Goal: Transaction & Acquisition: Purchase product/service

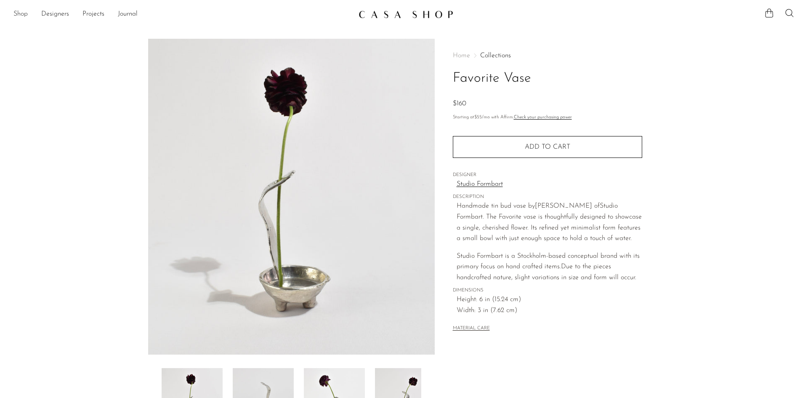
click at [17, 15] on link "Shop" at bounding box center [20, 14] width 14 height 11
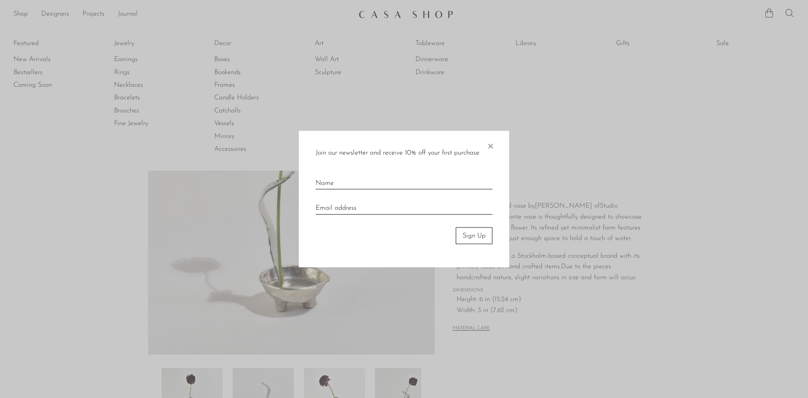
click at [491, 144] on span "×" at bounding box center [490, 143] width 8 height 27
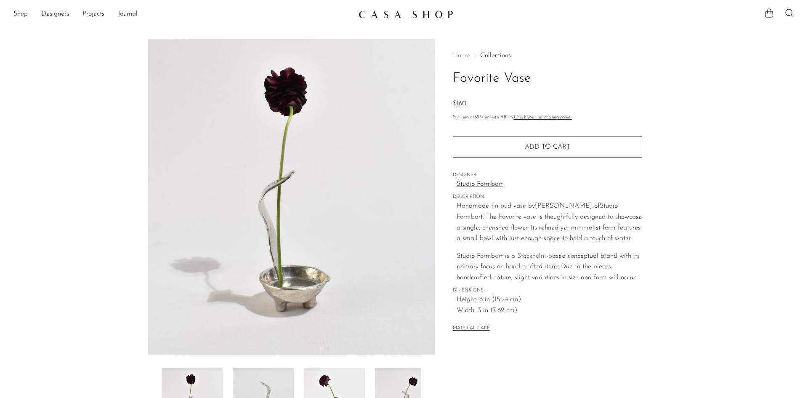
click at [18, 13] on link "Shop" at bounding box center [20, 14] width 14 height 11
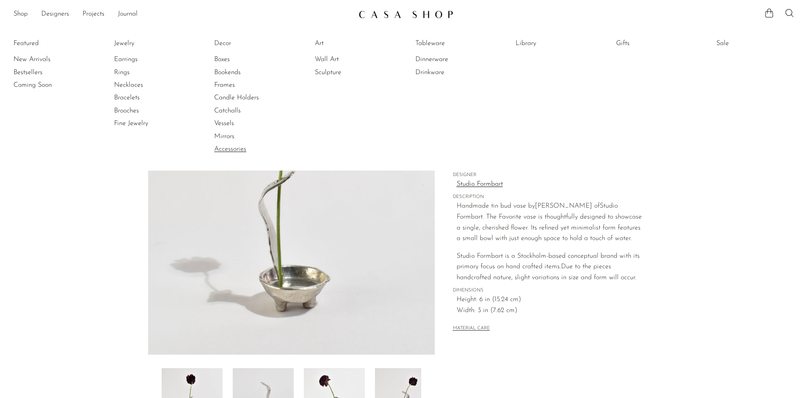
click at [231, 148] on link "Accessories" at bounding box center [245, 148] width 63 height 9
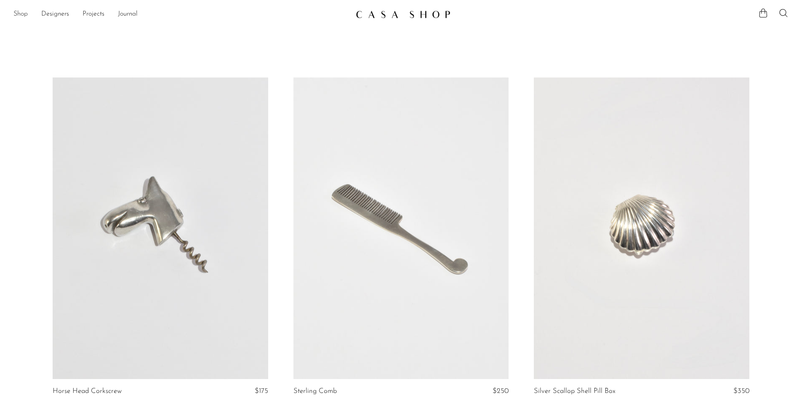
click at [17, 12] on link "Shop" at bounding box center [20, 14] width 14 height 11
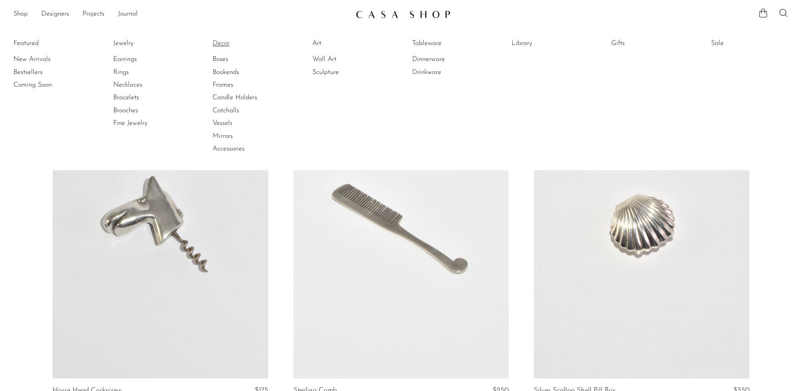
click at [226, 39] on link "Decor" at bounding box center [244, 43] width 63 height 9
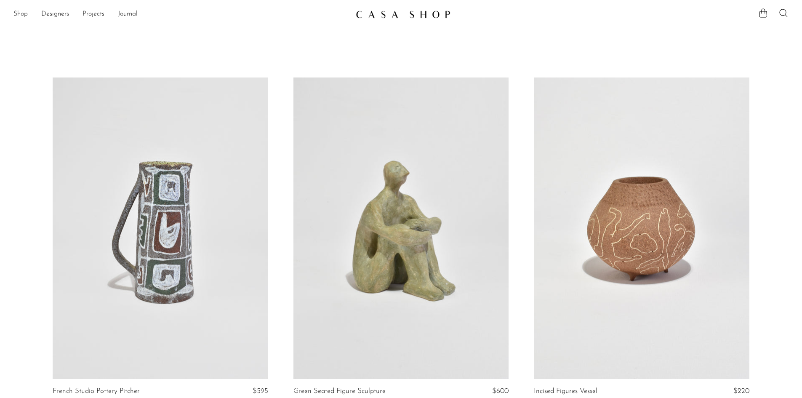
click at [23, 13] on link "Shop" at bounding box center [20, 14] width 14 height 11
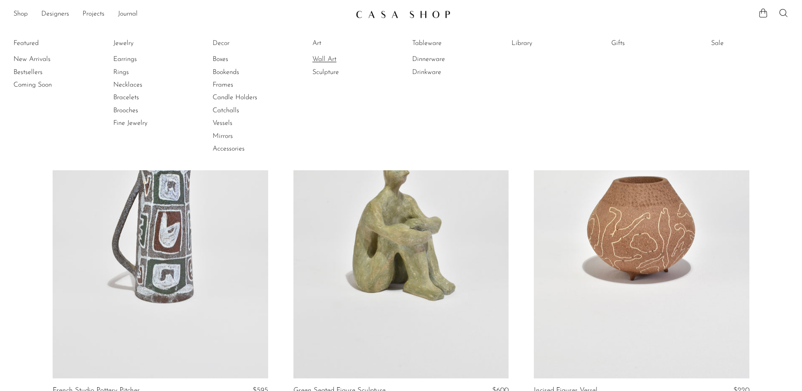
click at [338, 60] on link "Wall Art" at bounding box center [343, 59] width 63 height 9
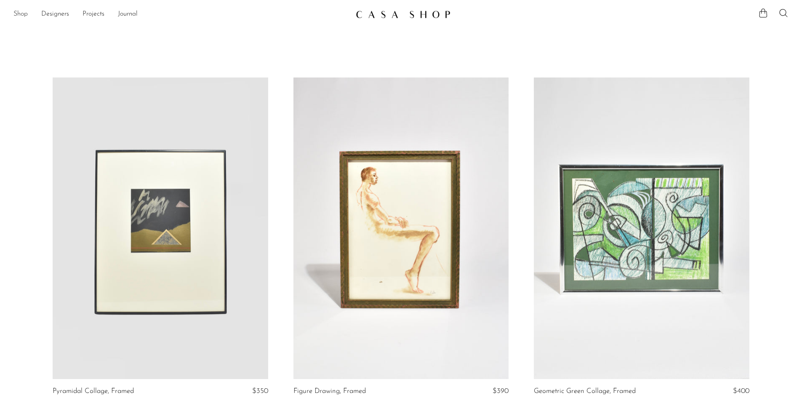
click at [18, 13] on link "Shop" at bounding box center [20, 14] width 14 height 11
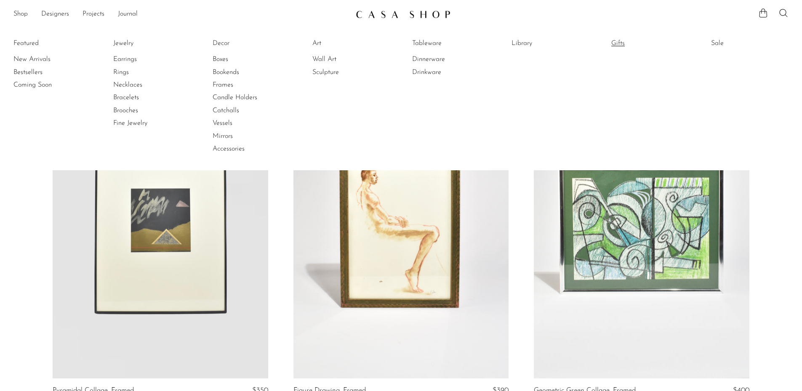
click at [617, 41] on link "Gifts" at bounding box center [642, 43] width 63 height 9
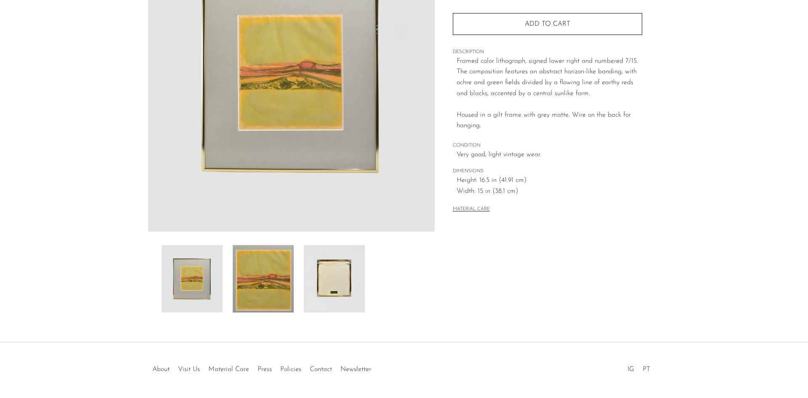
scroll to position [150, 0]
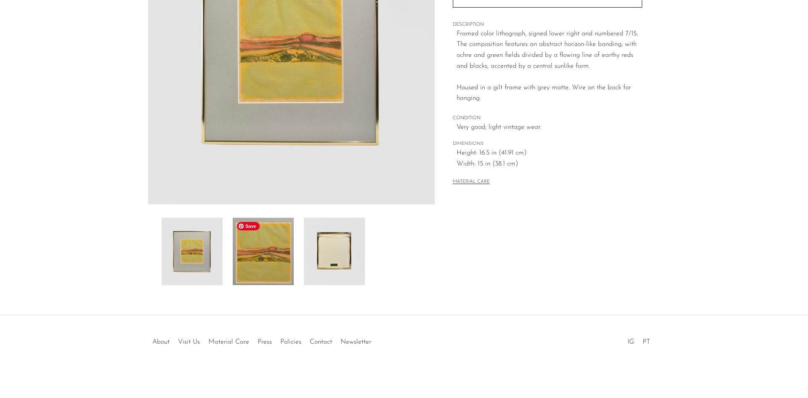
click at [279, 257] on img at bounding box center [263, 251] width 61 height 67
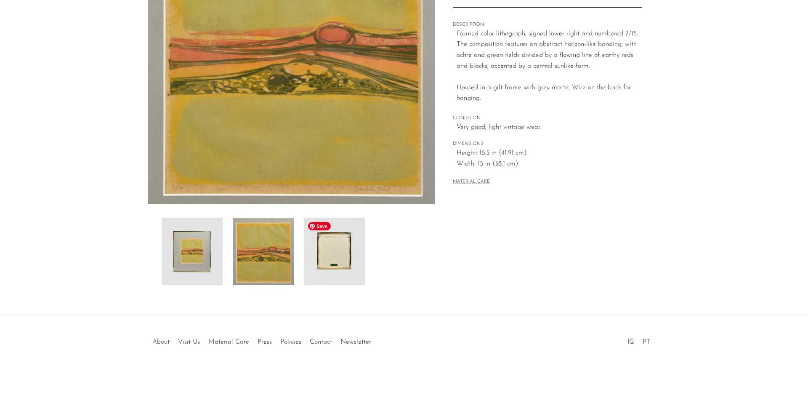
click at [329, 260] on img at bounding box center [334, 251] width 61 height 67
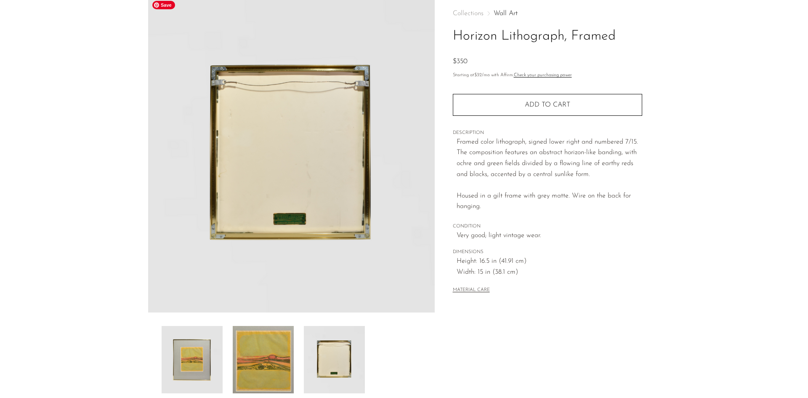
scroll to position [0, 0]
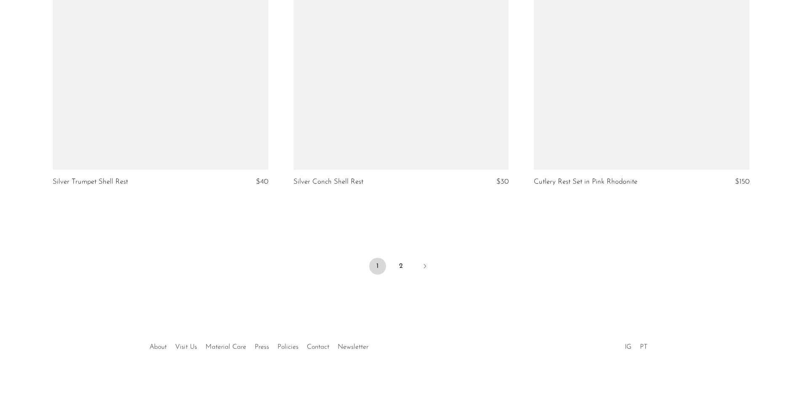
scroll to position [3946, 0]
